Goal: Entertainment & Leisure: Consume media (video, audio)

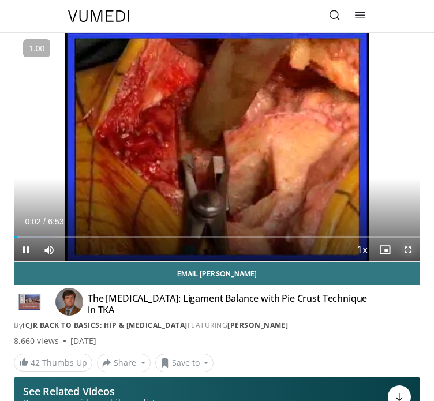
click at [411, 249] on span "Video Player" at bounding box center [408, 249] width 23 height 23
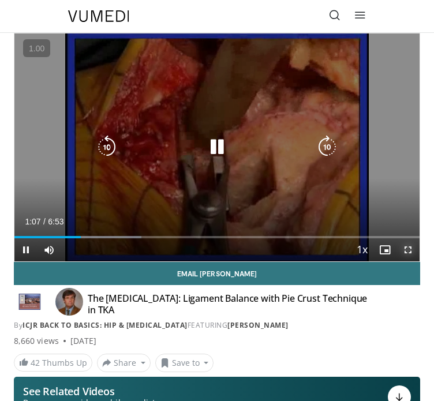
drag, startPoint x: 411, startPoint y: 251, endPoint x: 854, endPoint y: 321, distance: 448.9
click at [411, 251] on span "Video Player" at bounding box center [408, 249] width 23 height 23
click at [177, 184] on div "10 seconds Tap to unmute" at bounding box center [216, 147] width 405 height 228
click at [224, 147] on icon "Video Player" at bounding box center [217, 147] width 23 height 23
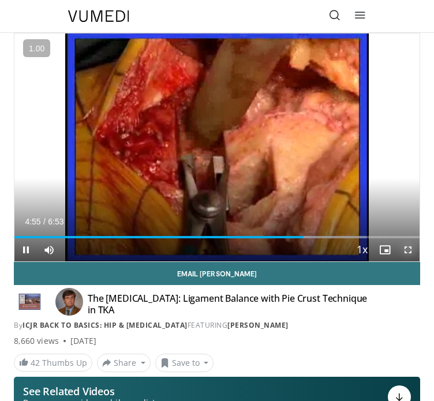
click at [409, 253] on span "Video Player" at bounding box center [408, 249] width 23 height 23
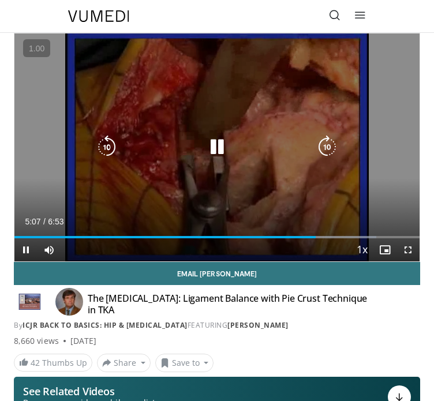
click at [212, 150] on icon "Video Player" at bounding box center [217, 147] width 23 height 23
